Goal: Find specific page/section: Find specific page/section

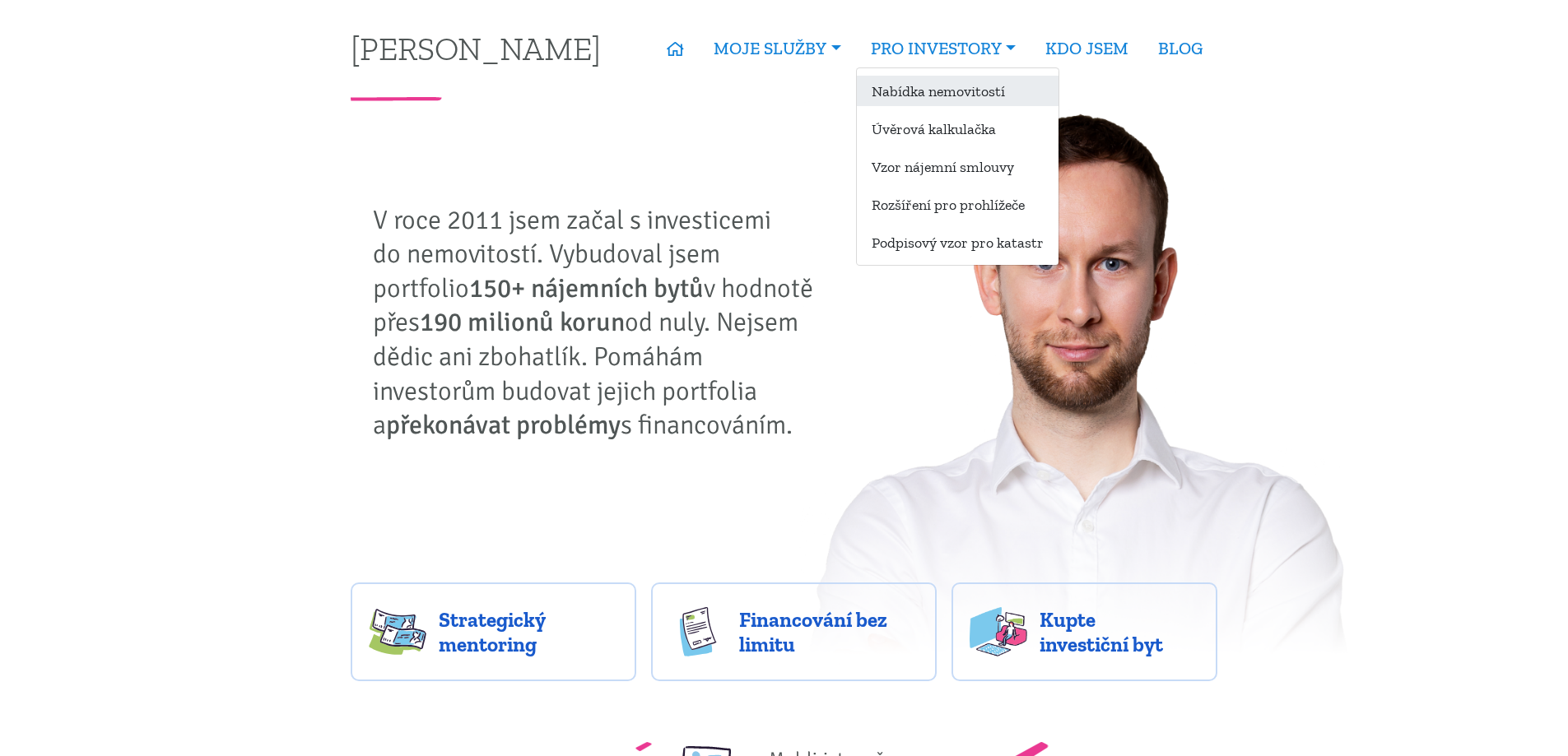
click at [932, 99] on link "Nabídka nemovitostí" at bounding box center [957, 91] width 201 height 30
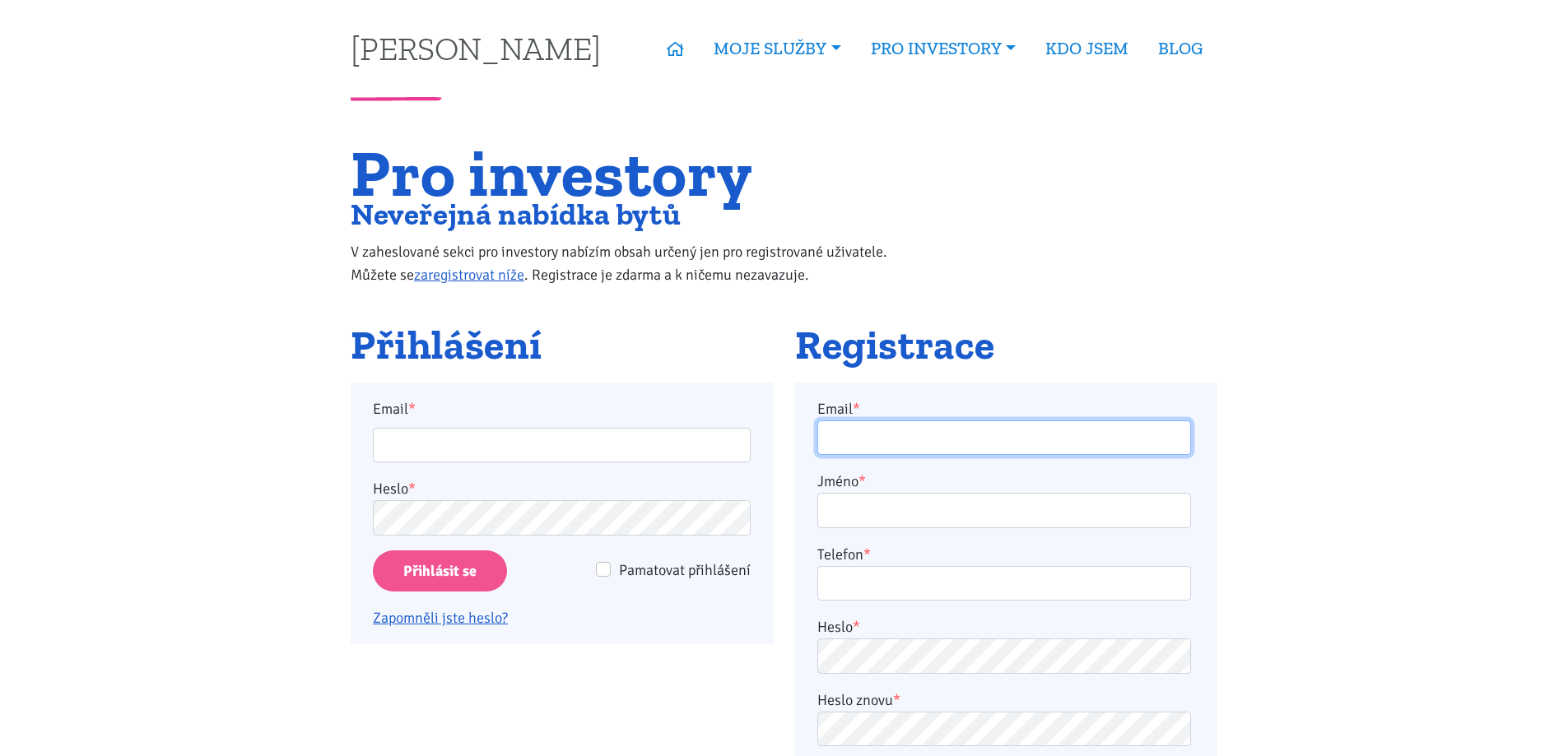
type input "[EMAIL_ADDRESS][DOMAIN_NAME]"
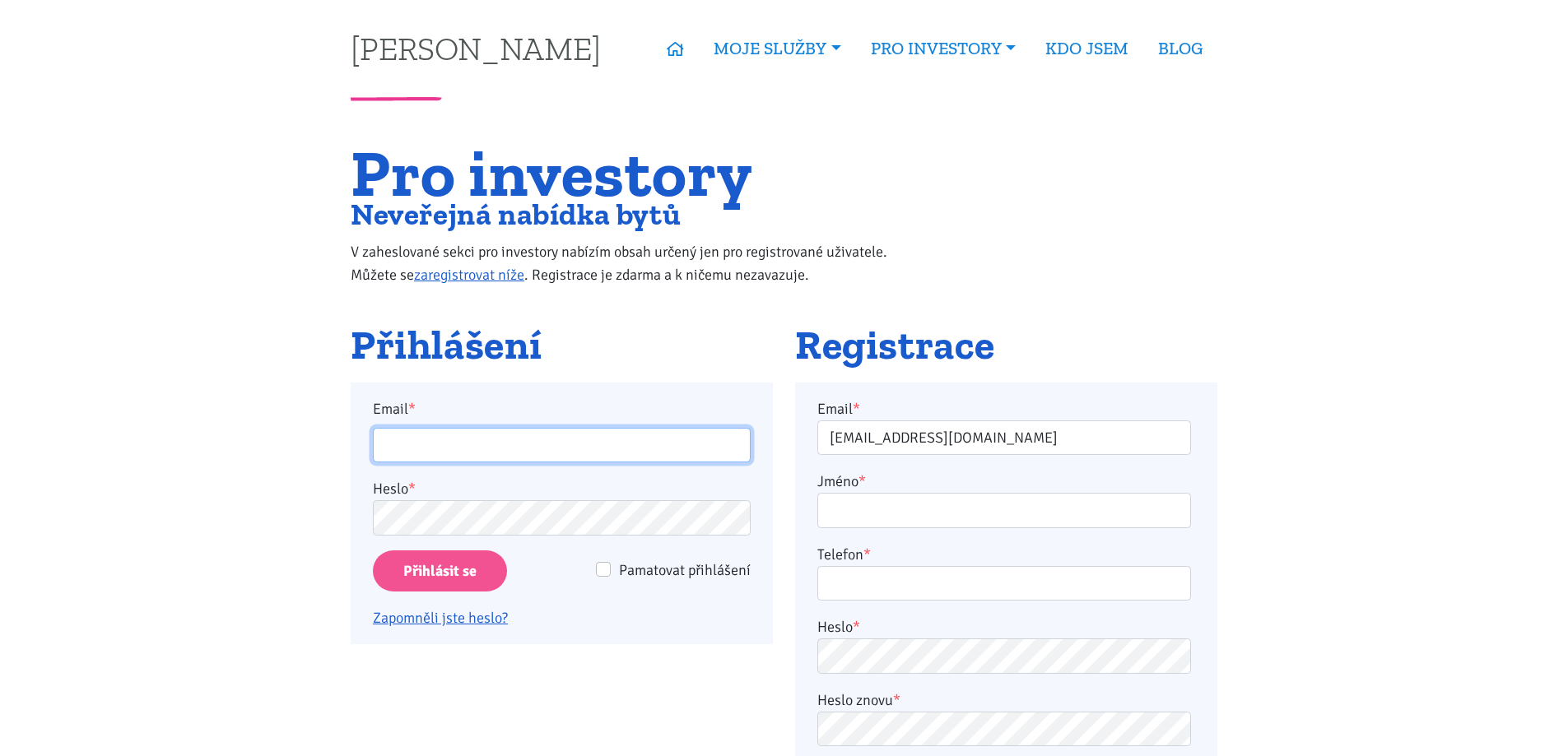
type input "[EMAIL_ADDRESS][DOMAIN_NAME]"
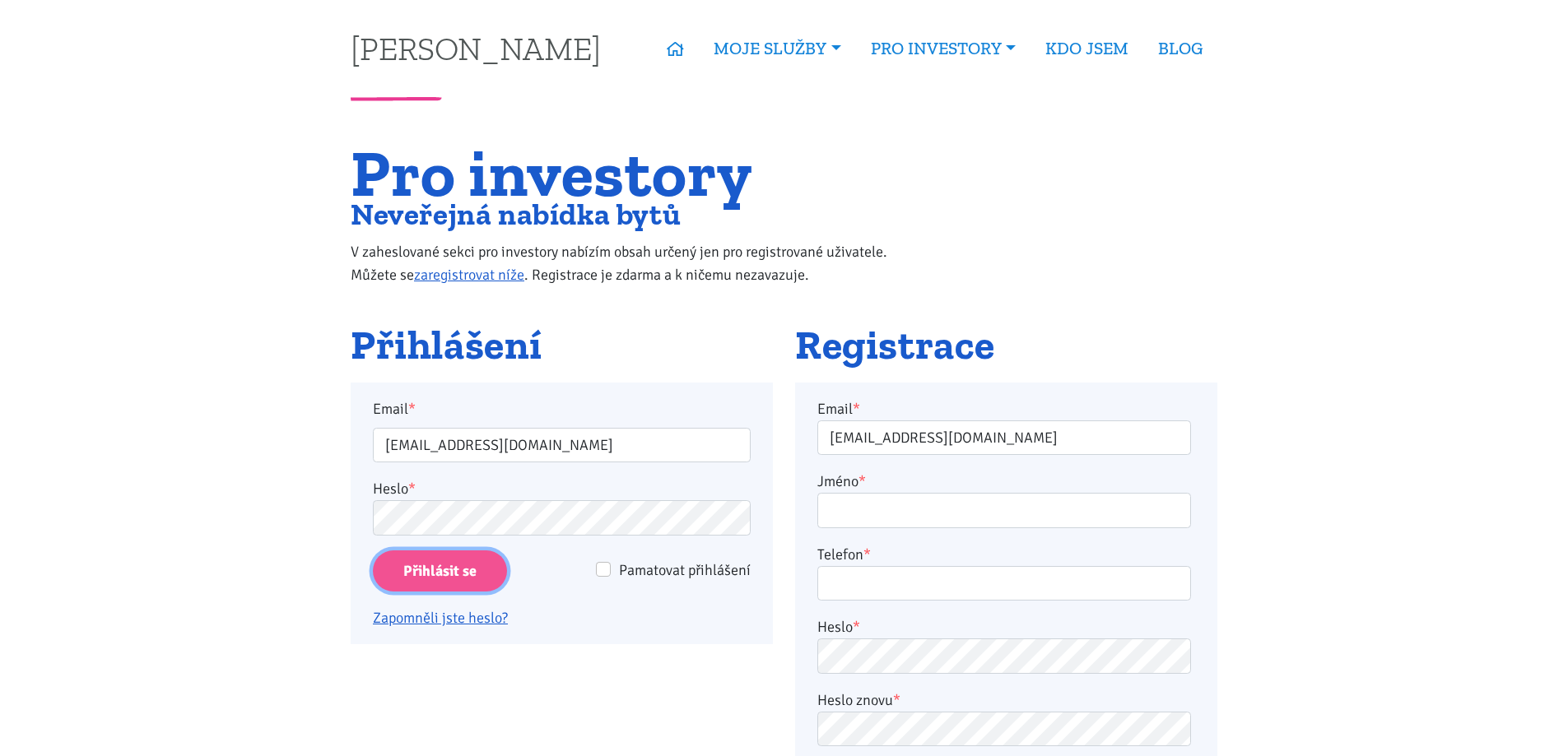
click at [459, 578] on input "Přihlásit se" at bounding box center [440, 572] width 134 height 42
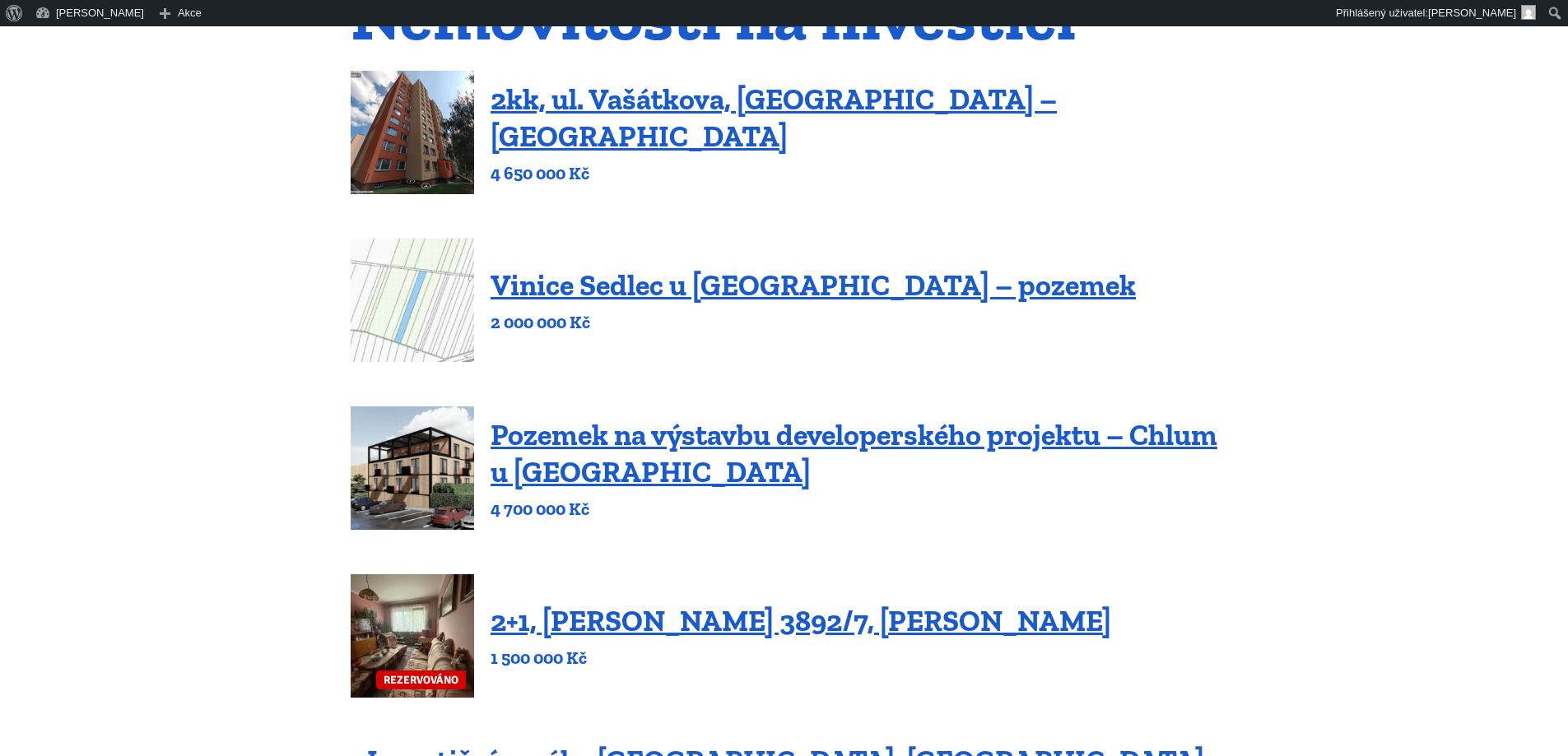
scroll to position [247, 0]
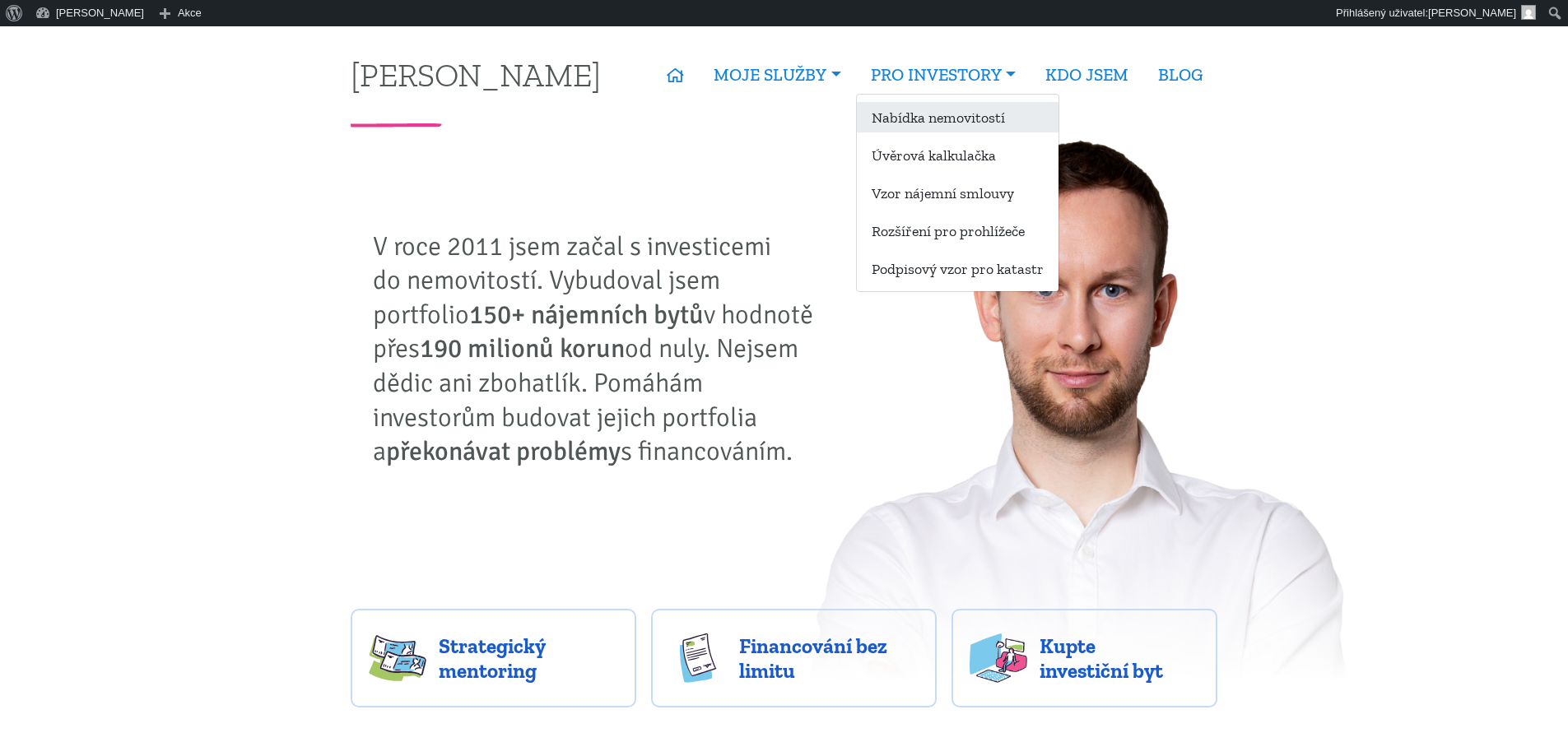
click at [934, 120] on link "Nabídka nemovitostí" at bounding box center [957, 117] width 201 height 30
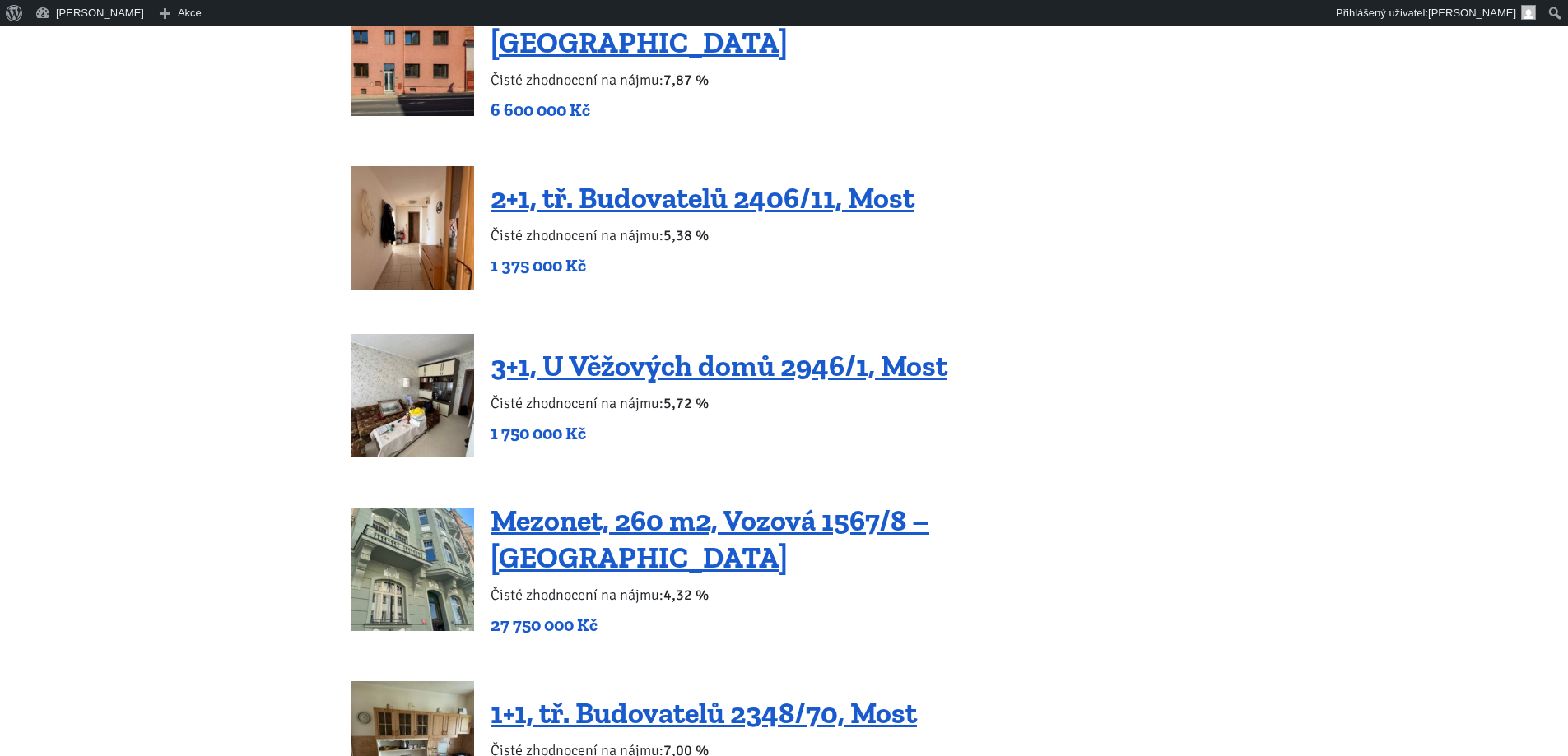
scroll to position [2461, 0]
